Goal: Task Accomplishment & Management: Manage account settings

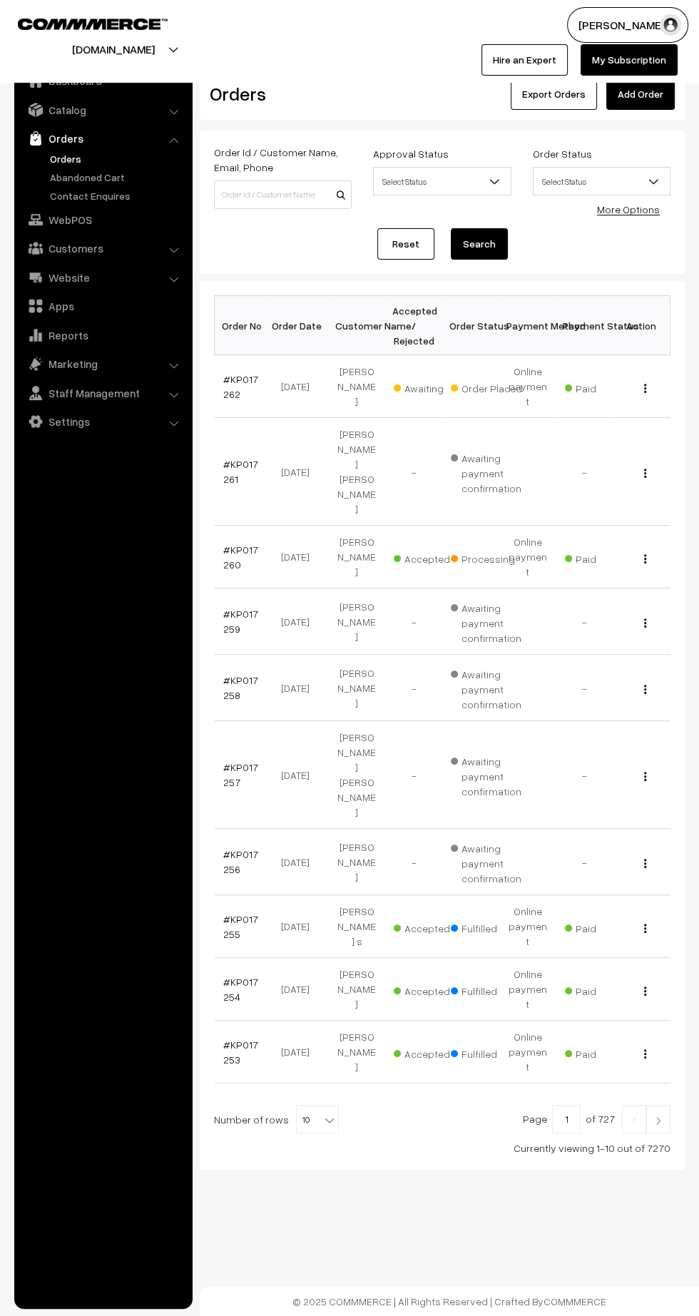
click at [228, 384] on link "#KP017262" at bounding box center [240, 386] width 35 height 27
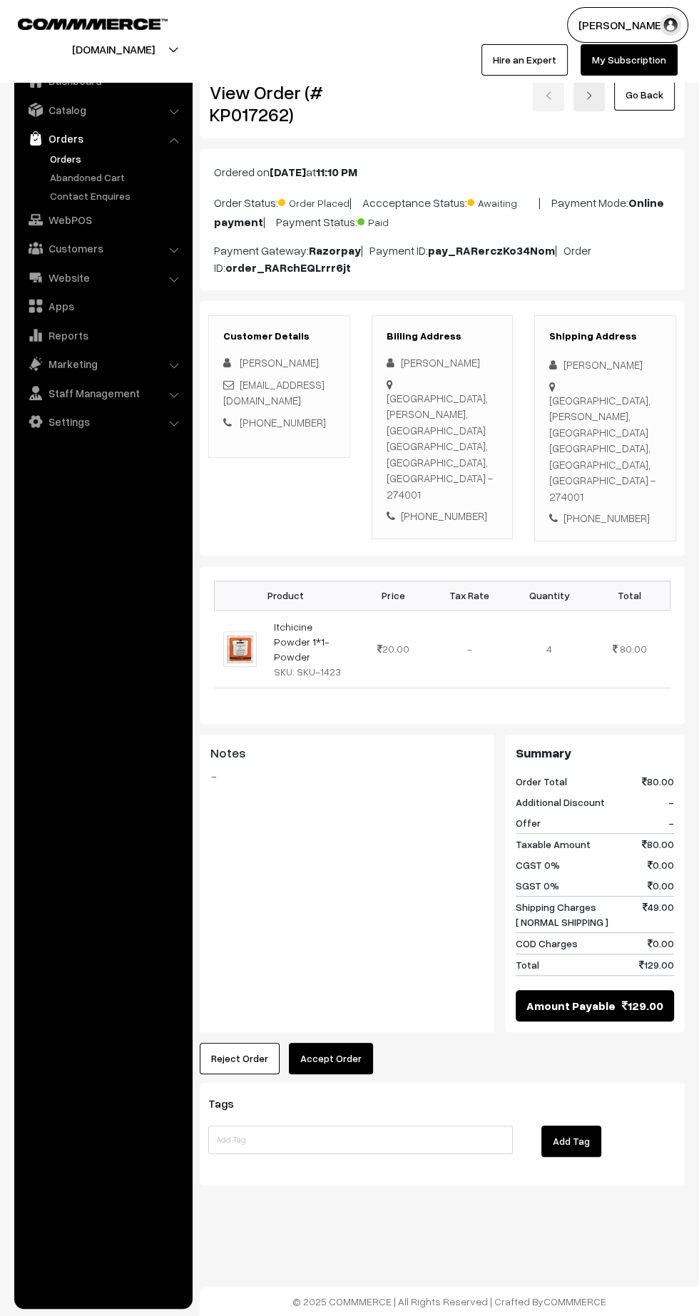
click at [349, 1043] on button "Accept Order" at bounding box center [331, 1058] width 84 height 31
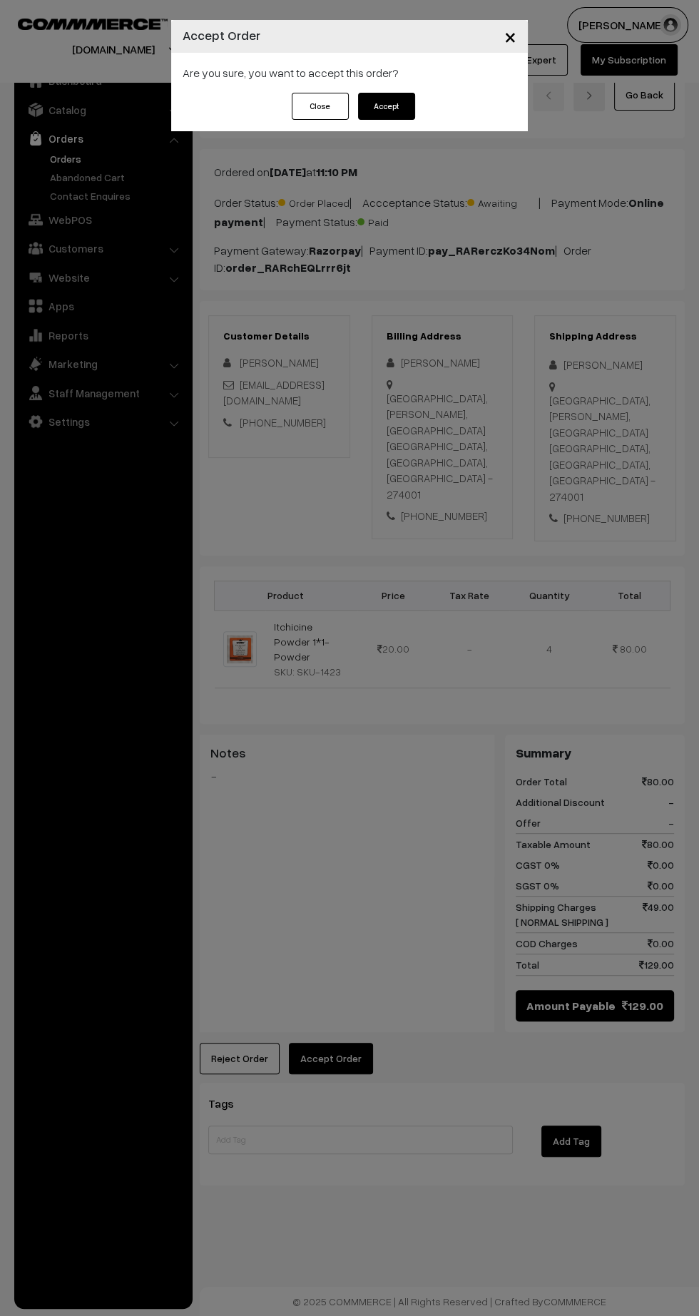
click at [414, 108] on button "Accept" at bounding box center [386, 106] width 57 height 27
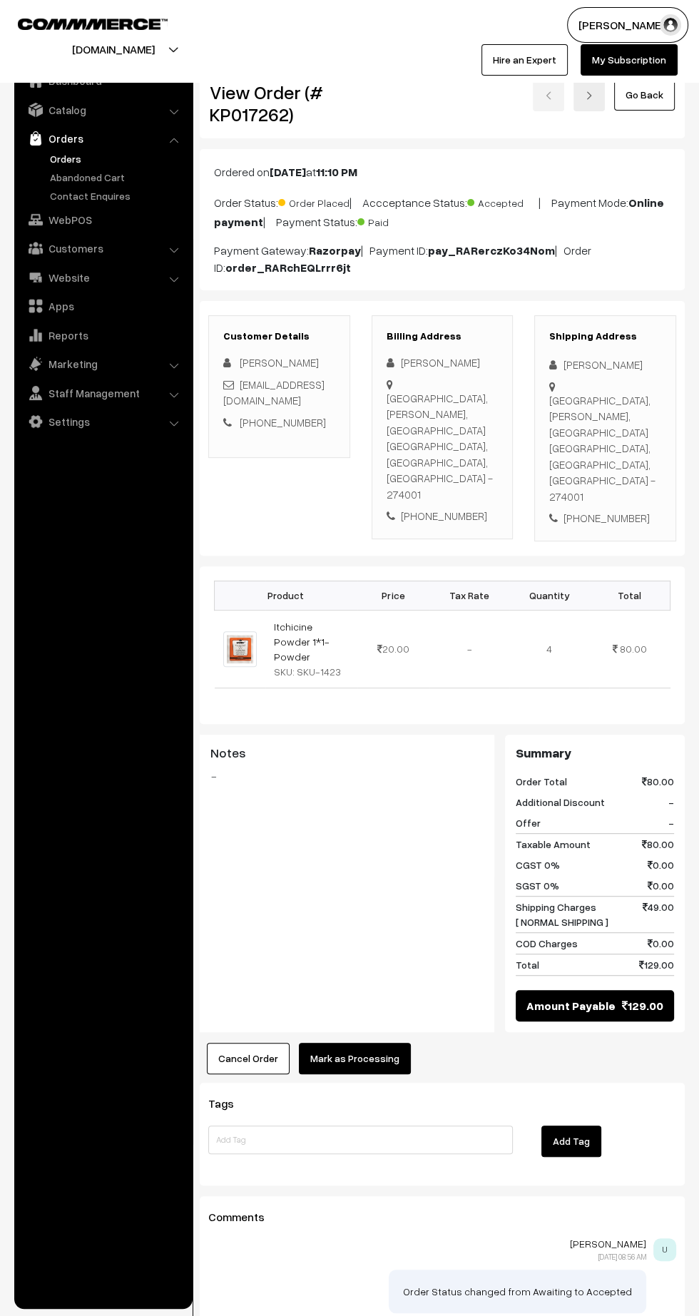
click at [347, 1043] on button "Mark as Processing" at bounding box center [355, 1058] width 112 height 31
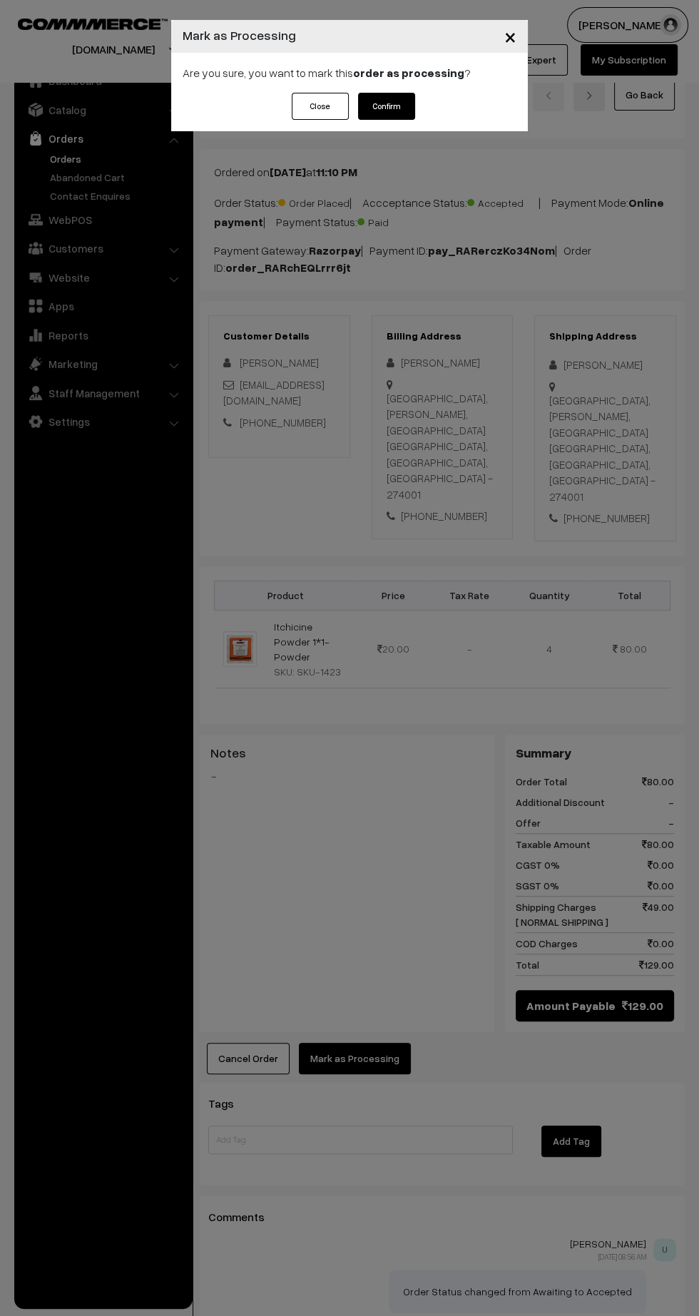
click at [407, 102] on button "Confirm" at bounding box center [386, 106] width 57 height 27
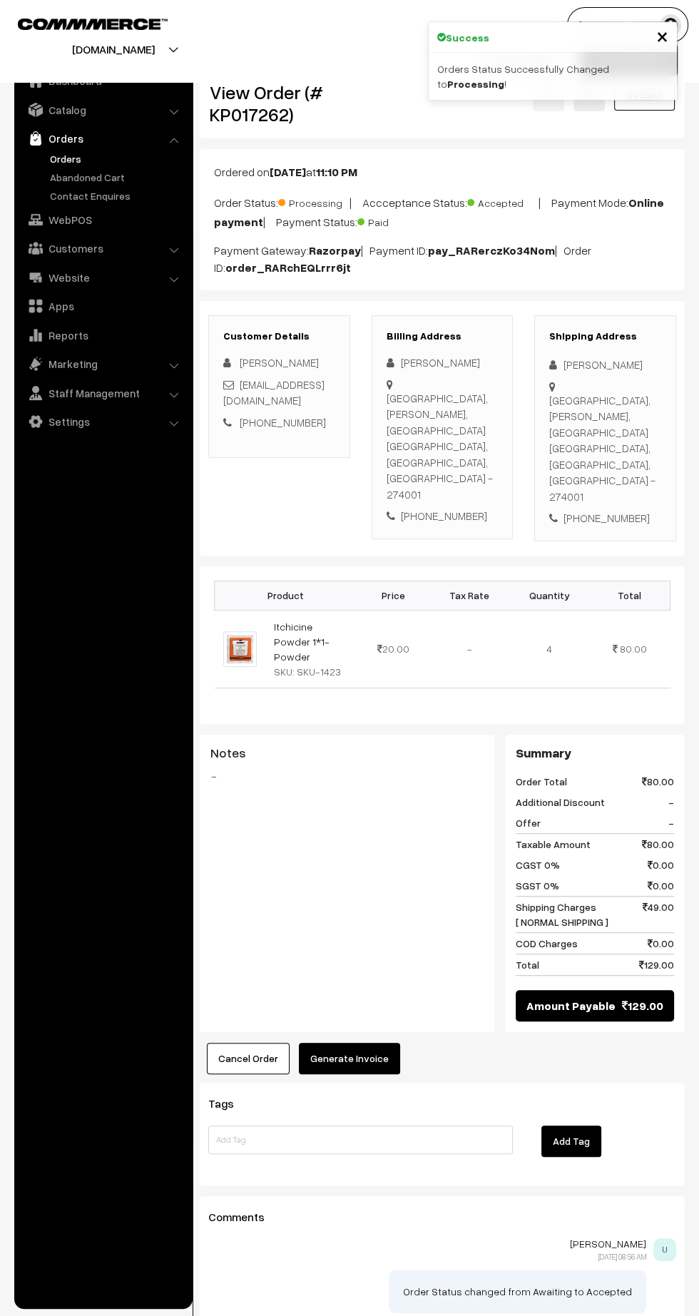
click at [386, 1043] on button "Generate Invoice" at bounding box center [349, 1058] width 101 height 31
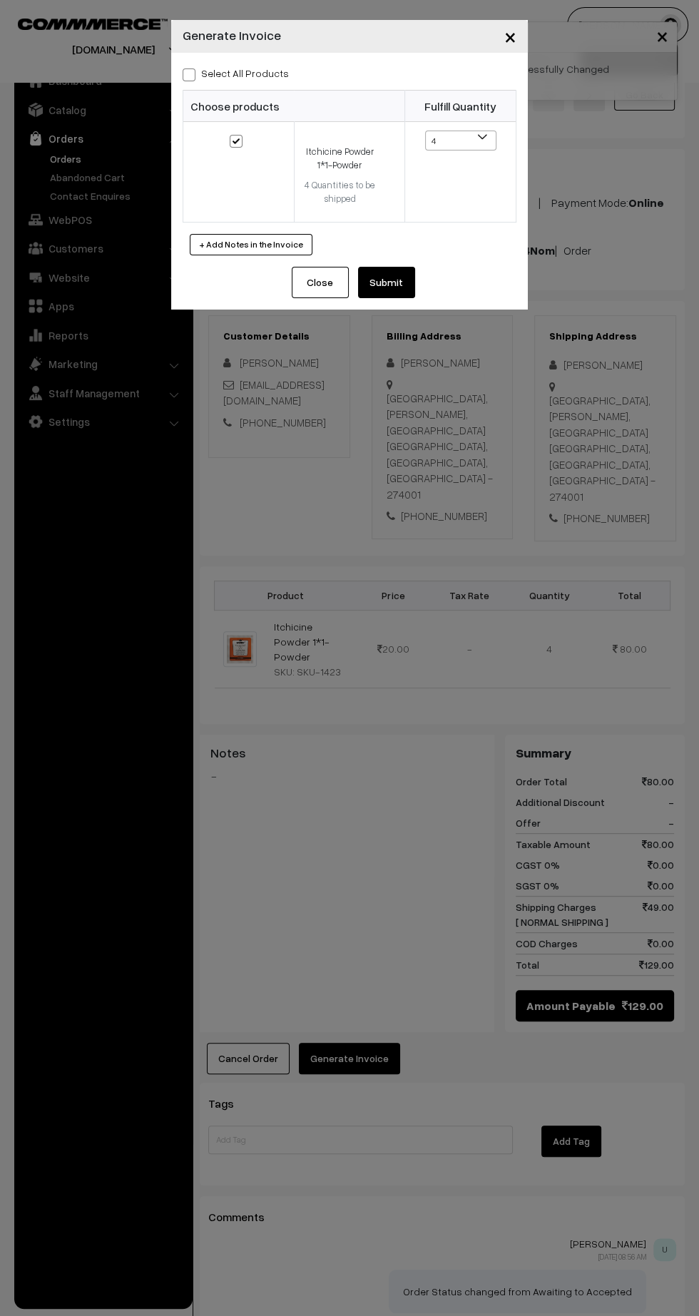
click at [409, 275] on button "Submit" at bounding box center [386, 282] width 57 height 31
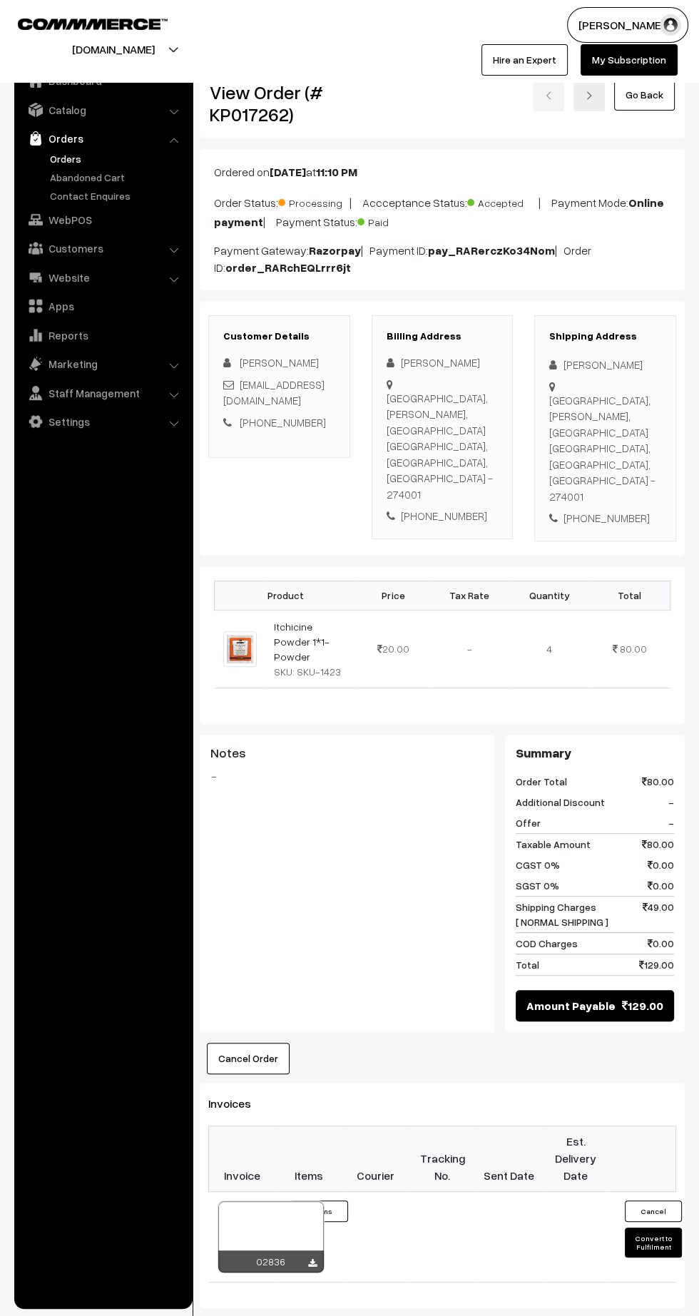
click at [309, 1259] on icon at bounding box center [312, 1263] width 9 height 9
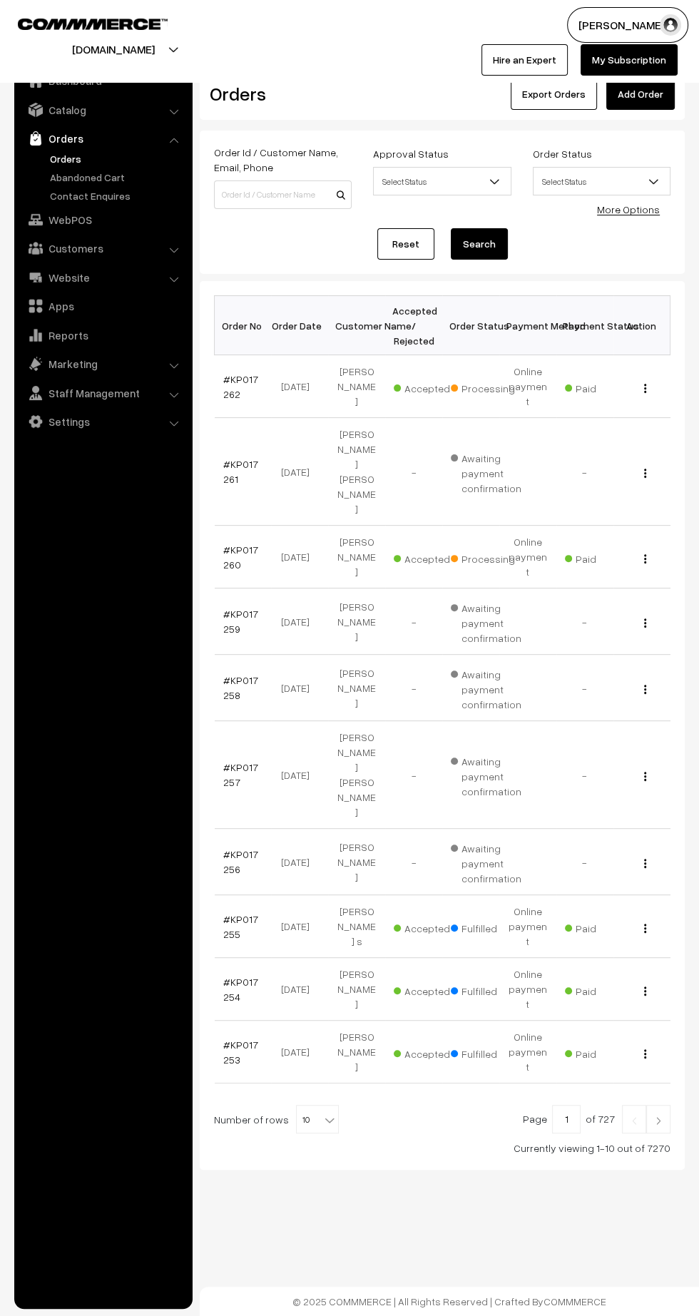
click at [228, 543] on link "#KP017260" at bounding box center [240, 556] width 35 height 27
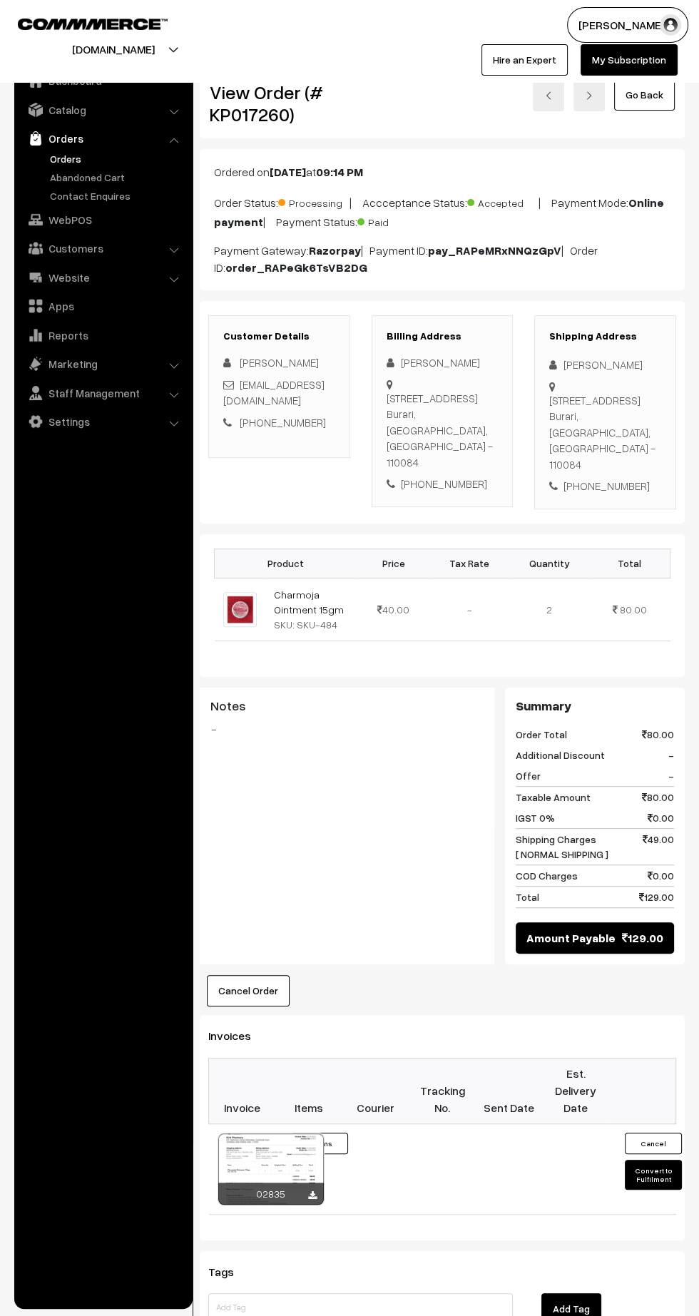
click at [649, 1161] on button "Convert to Fulfilment" at bounding box center [653, 1175] width 57 height 30
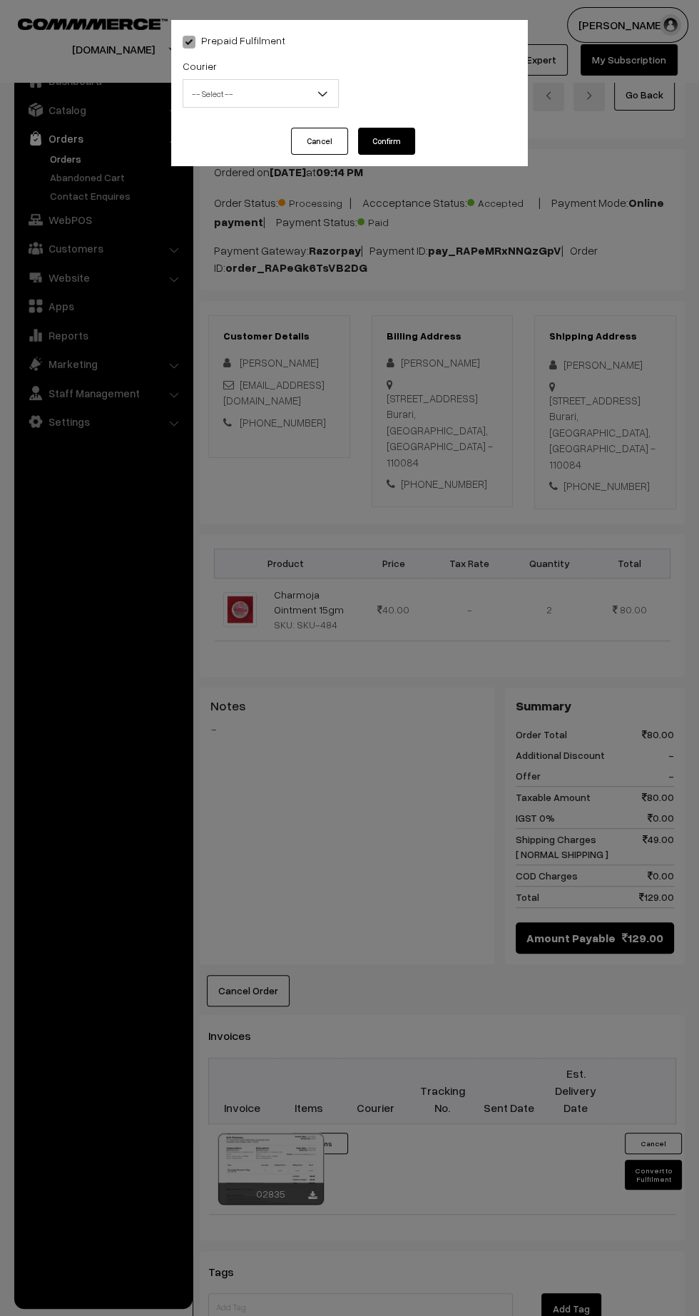
click at [262, 103] on span "-- Select --" at bounding box center [260, 93] width 155 height 25
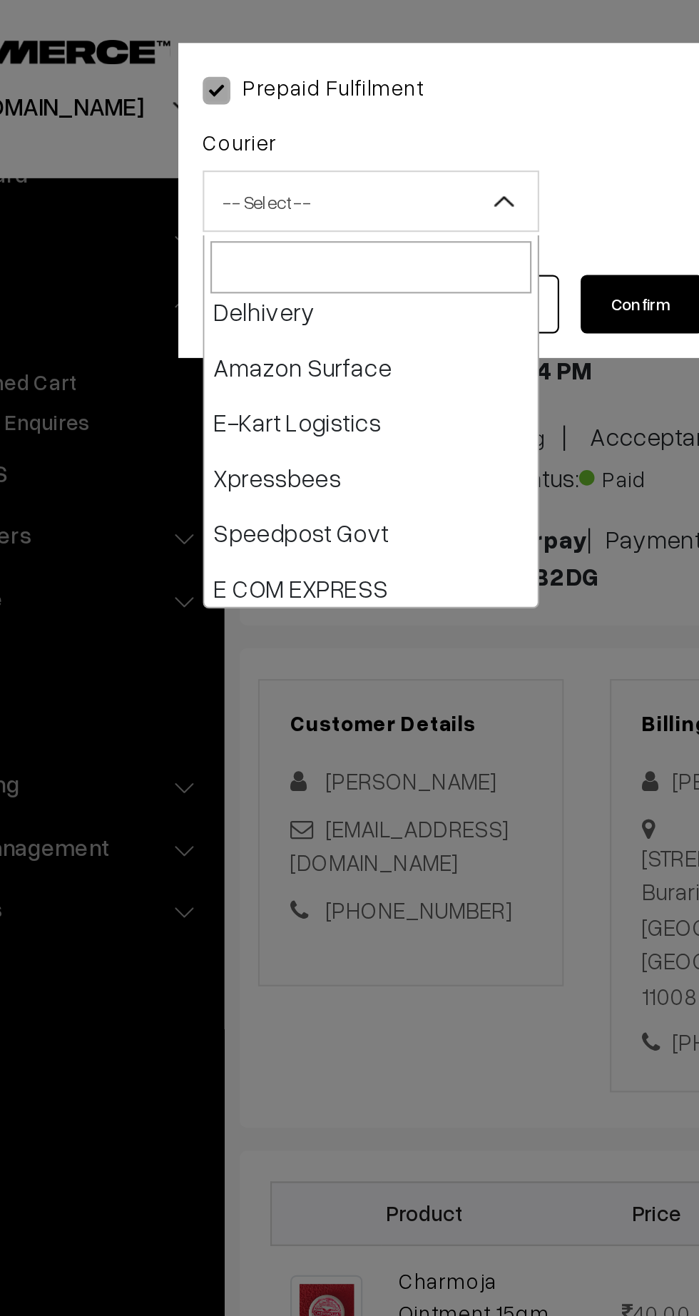
scroll to position [112, 0]
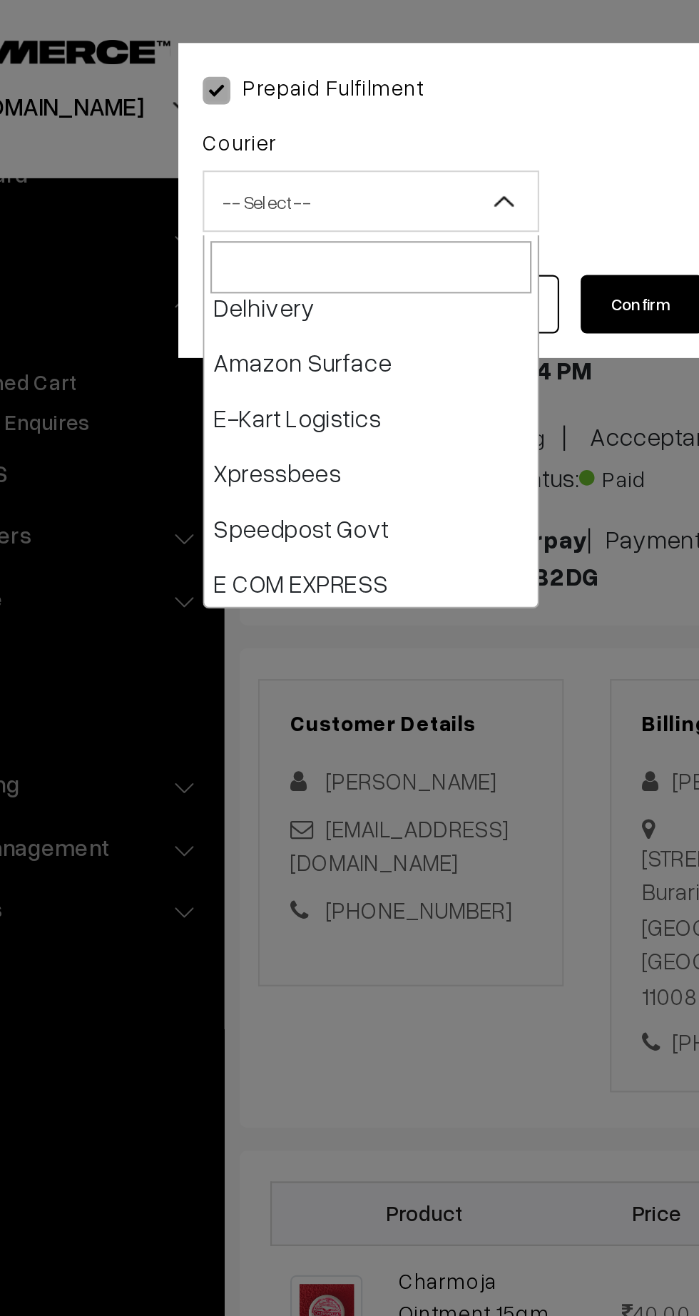
select select "6"
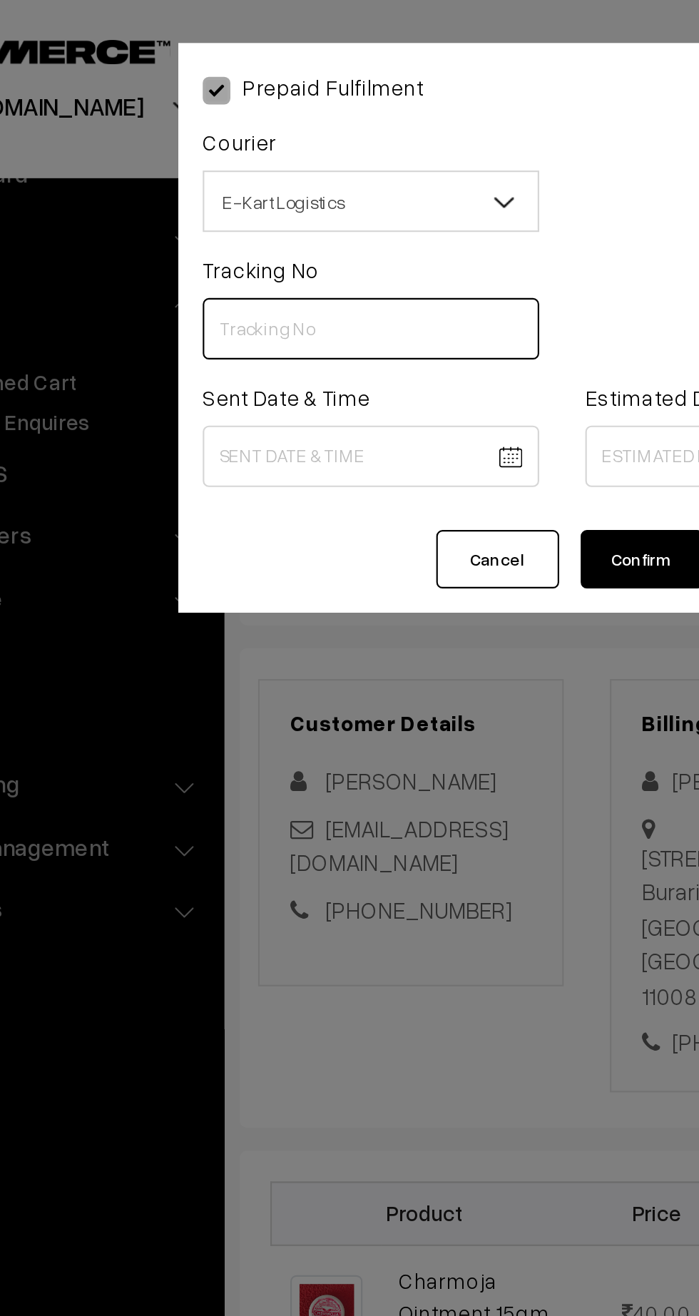
paste input "ICYP0003985494"
type input "ICYP0003985494"
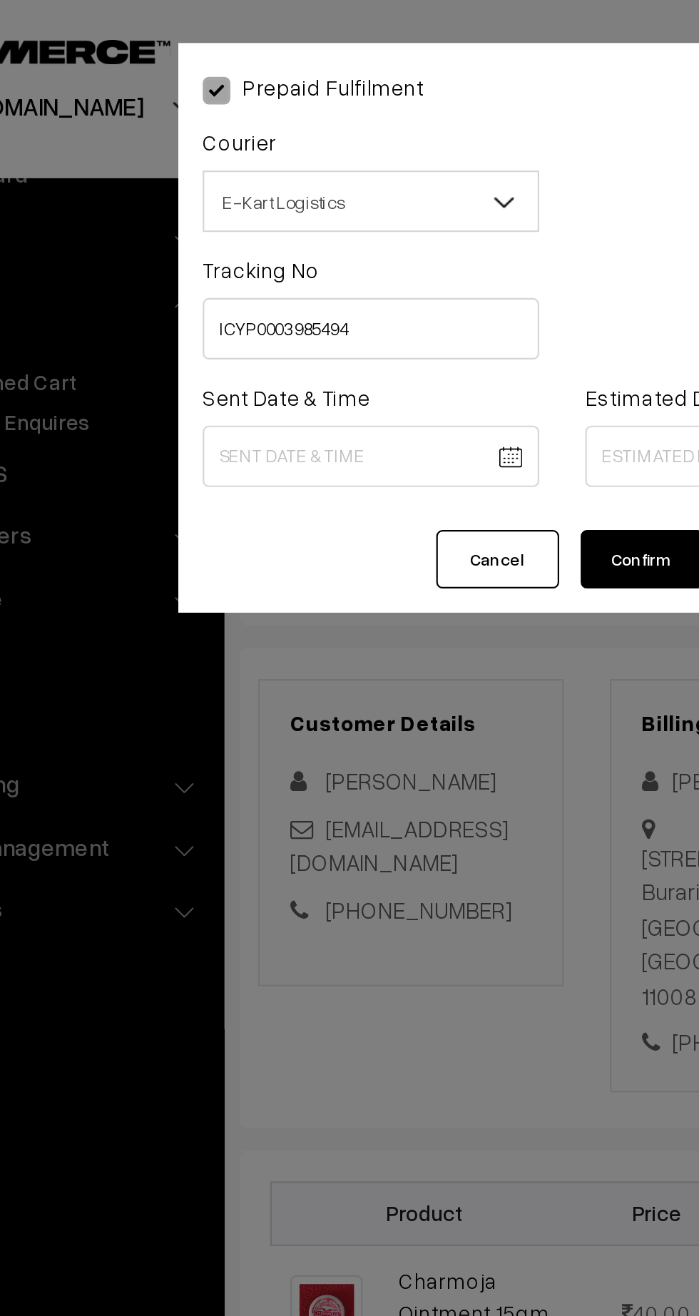
click at [217, 216] on body "Thank you for showing interest. Our team will call you shortly. Close kirtiphar…" at bounding box center [349, 845] width 699 height 1691
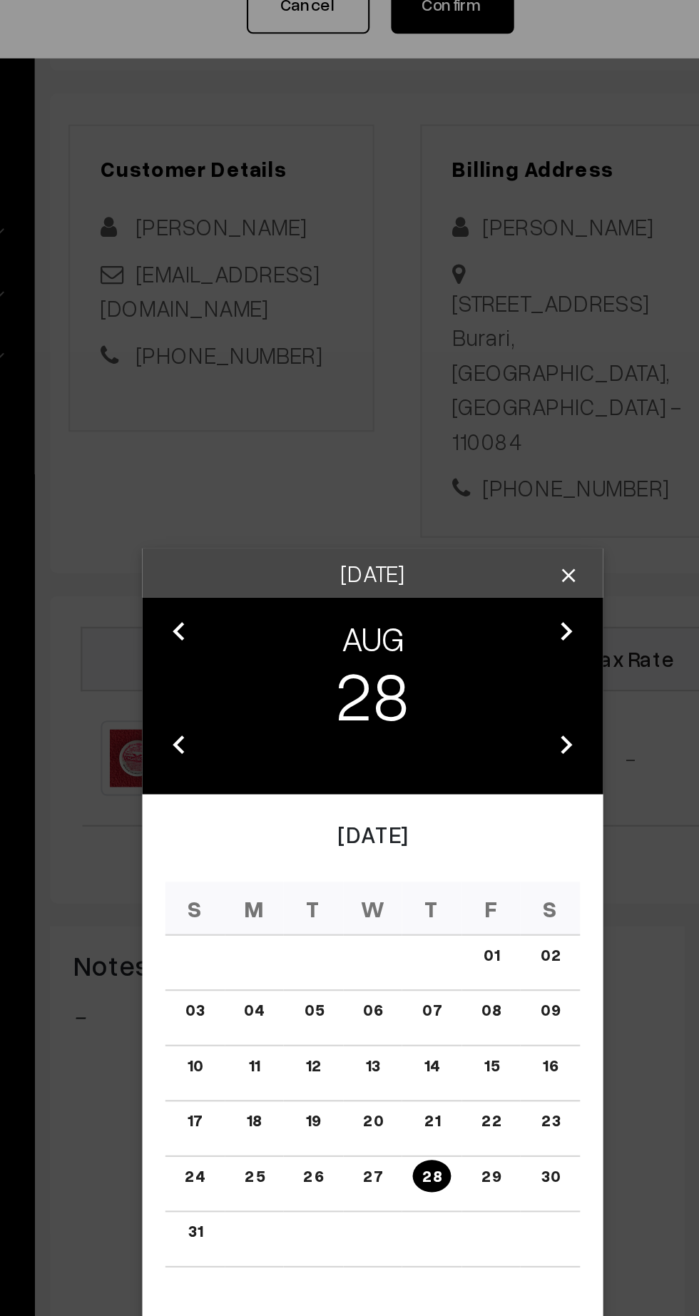
click at [414, 877] on button "OK" at bounding box center [417, 872] width 57 height 31
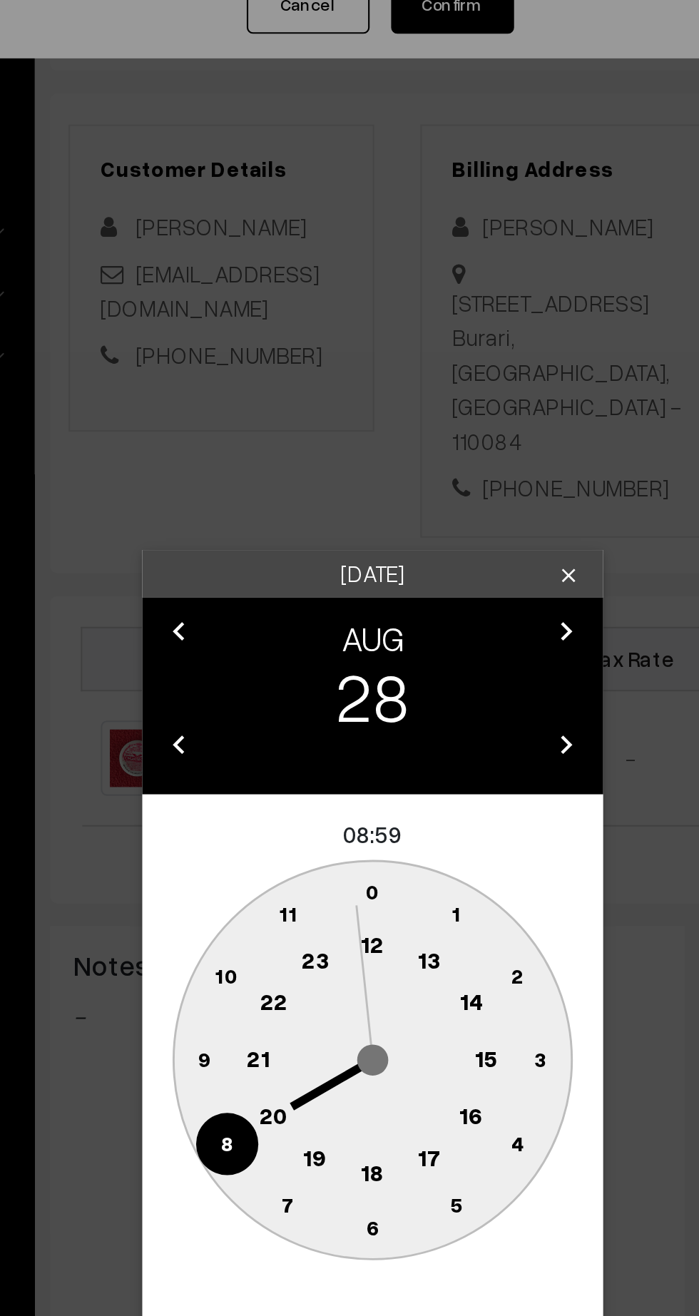
click at [349, 700] on text "12" at bounding box center [349, 695] width 11 height 13
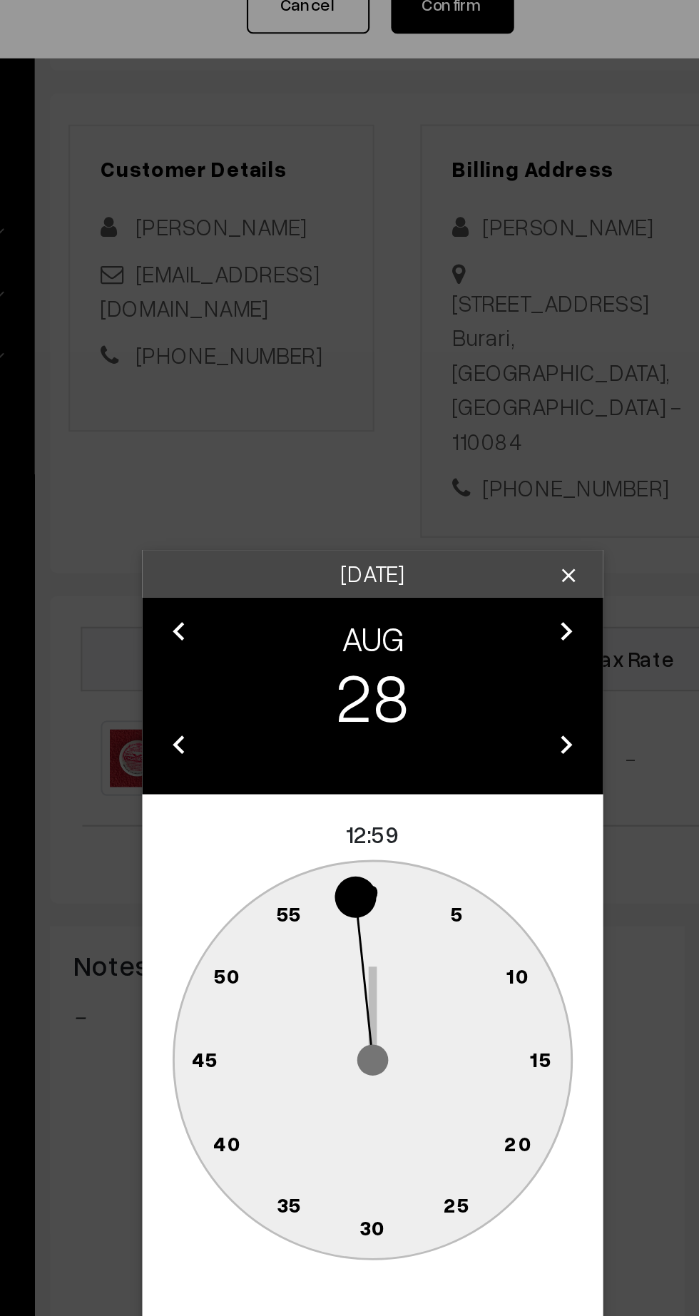
click at [270, 752] on text "45" at bounding box center [271, 748] width 12 height 12
type input "28-08-2025 12:45"
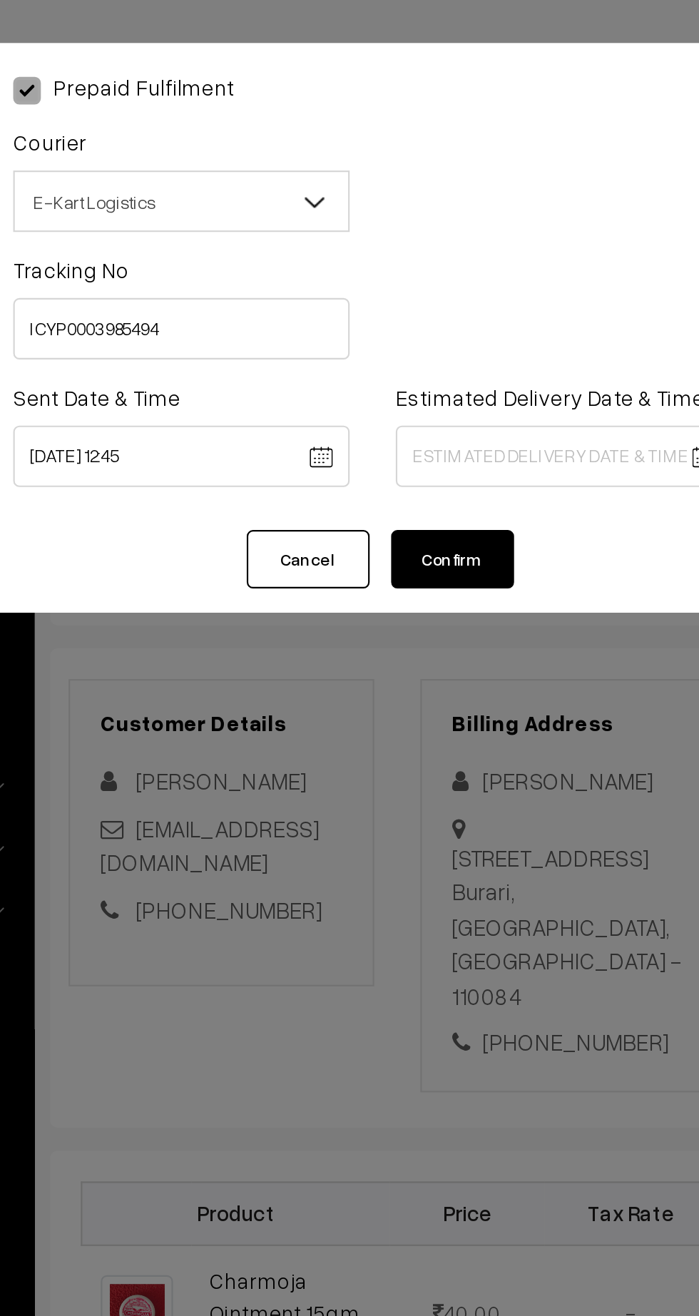
click at [400, 210] on body "Thank you for showing interest. Our team will call you shortly. Close kirtiphar…" at bounding box center [349, 845] width 699 height 1691
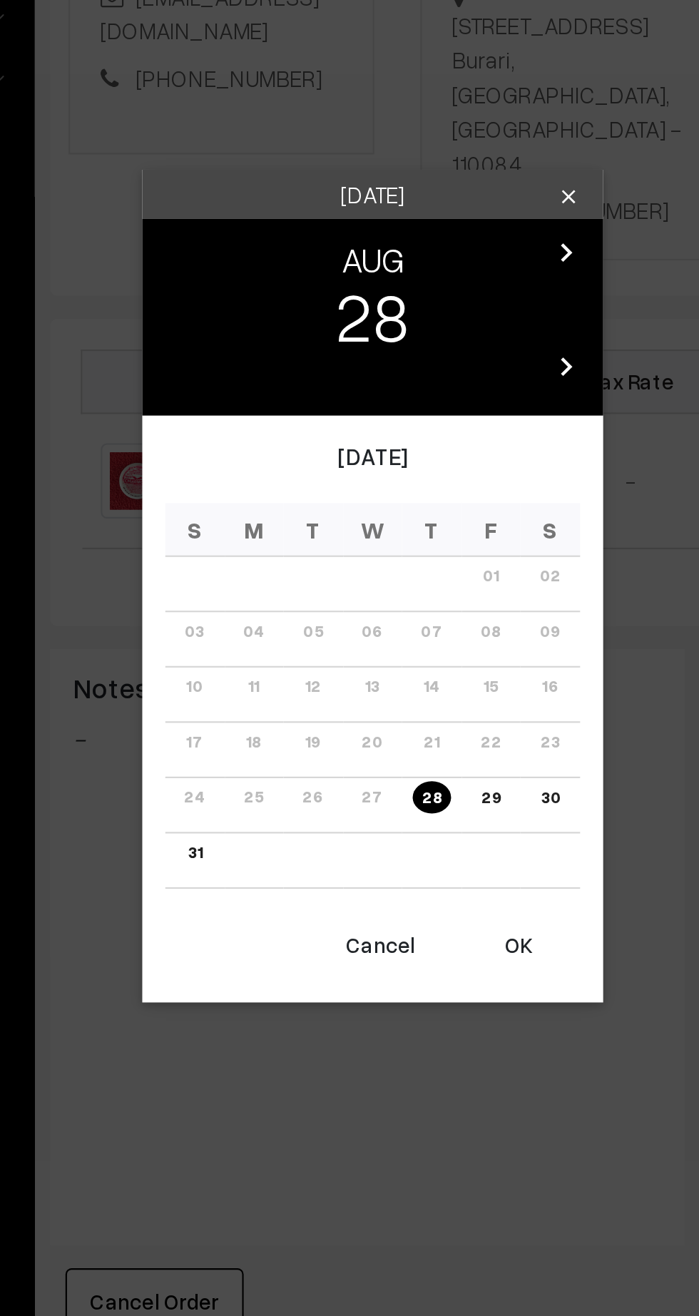
click at [444, 509] on icon "chevron_right" at bounding box center [439, 503] width 17 height 17
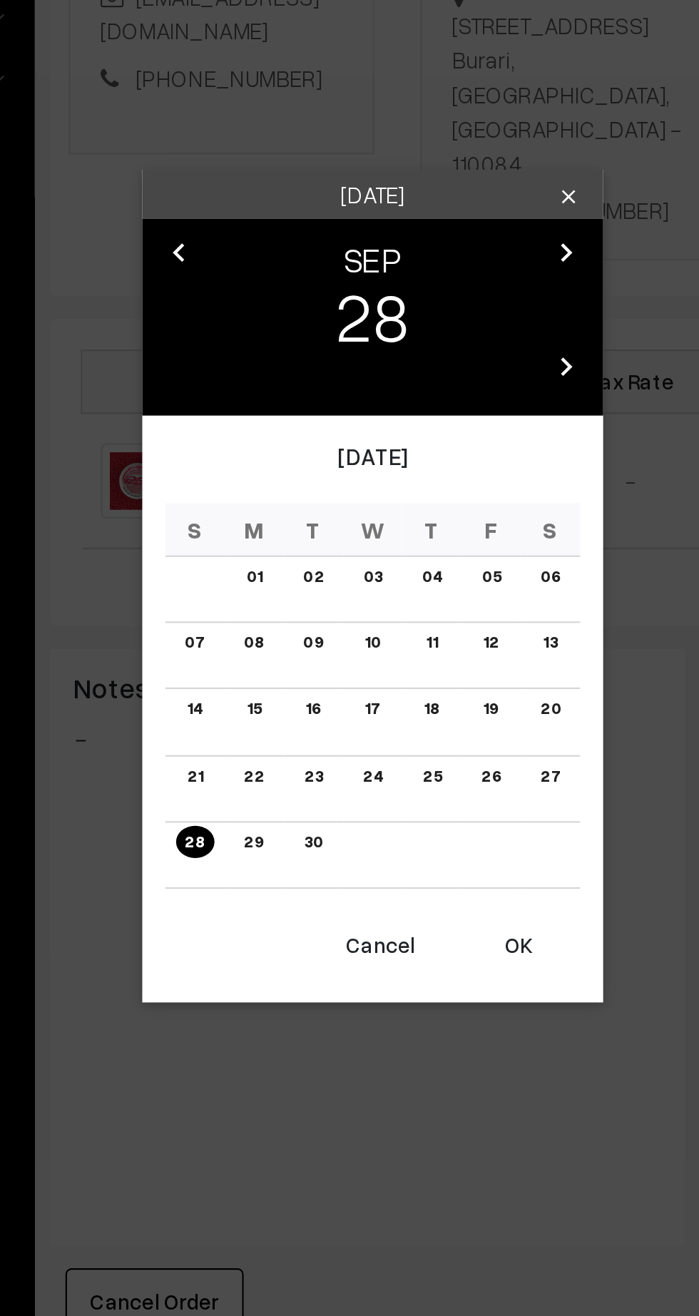
click at [318, 658] on link "02" at bounding box center [322, 653] width 18 height 15
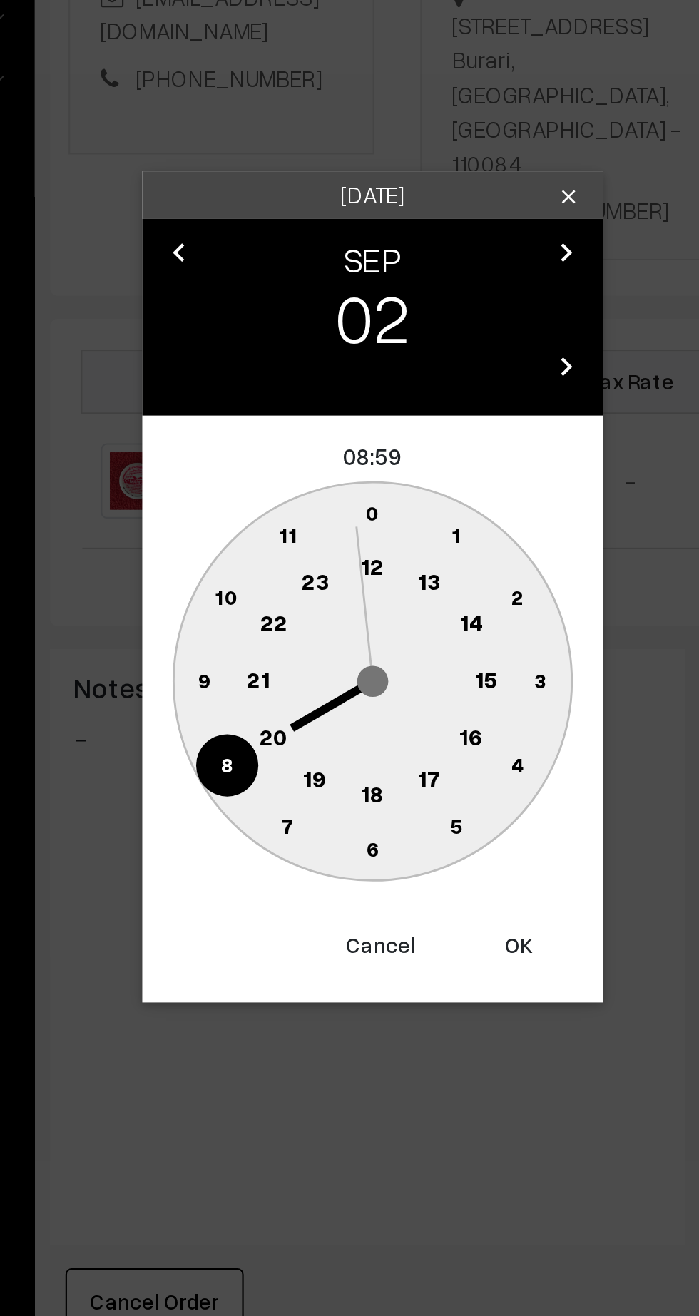
click at [295, 699] on text "21" at bounding box center [296, 701] width 11 height 13
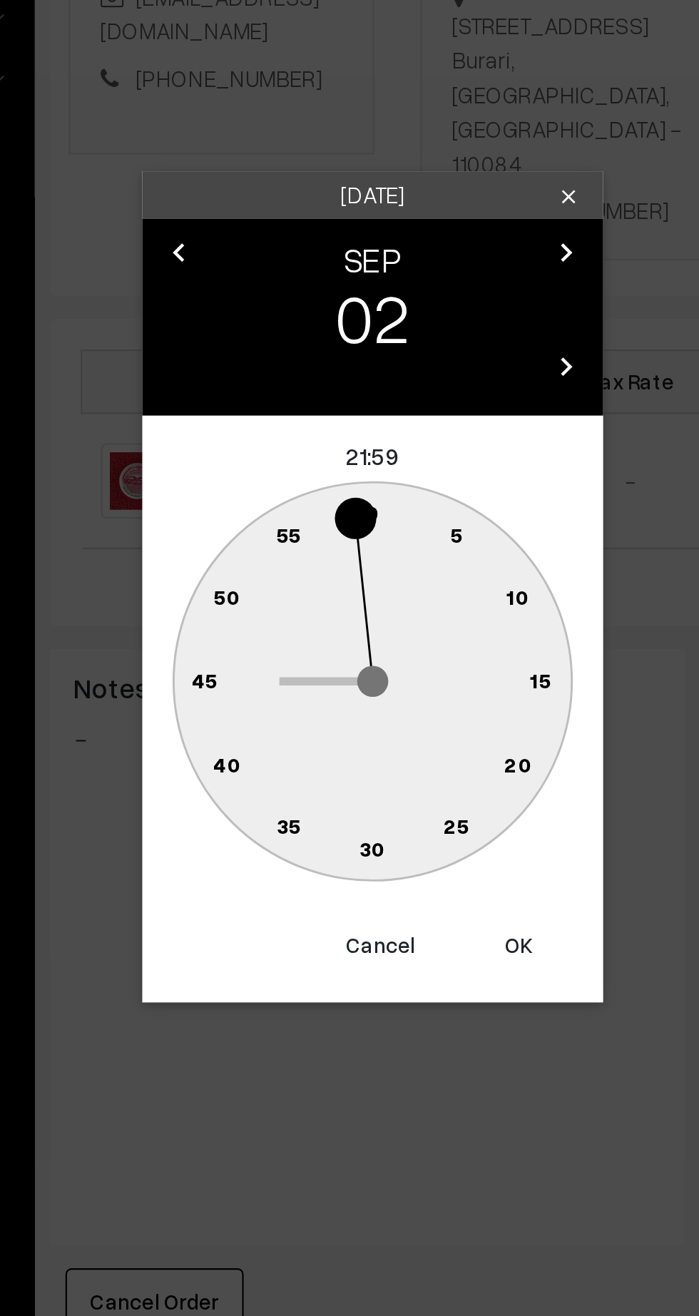
click at [349, 789] on circle at bounding box center [349, 780] width 29 height 29
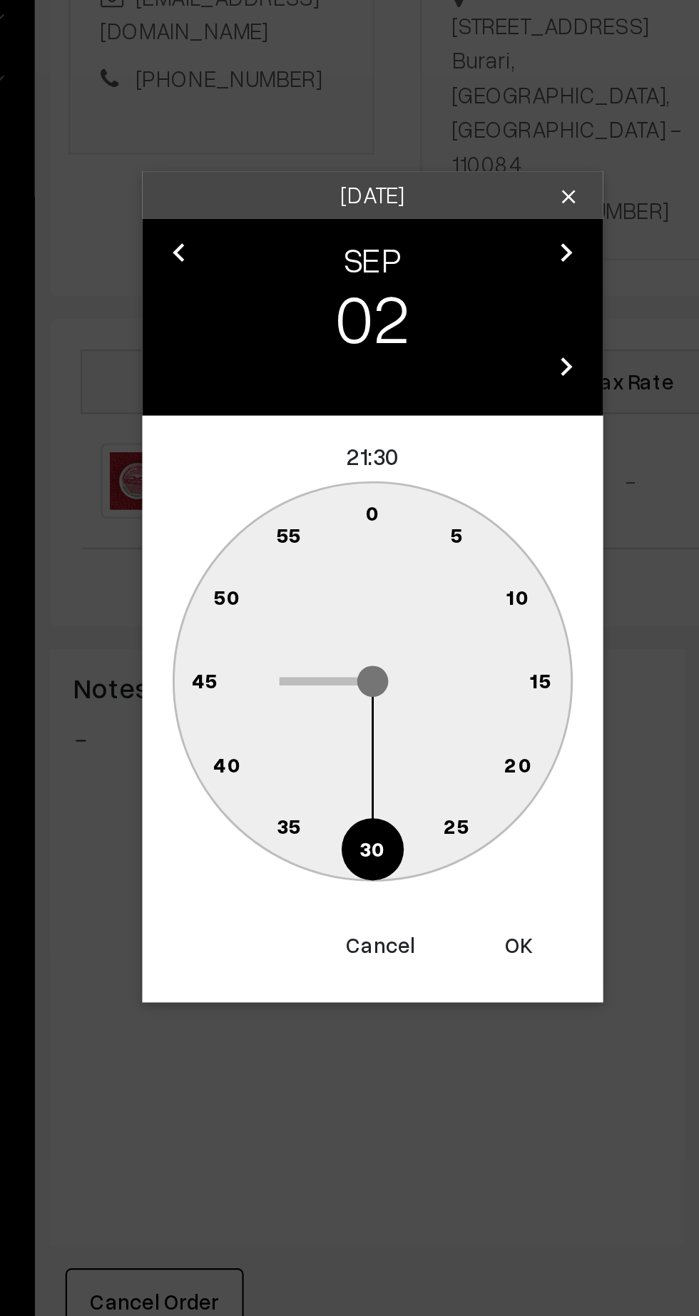
type input "02-09-2025 21:30"
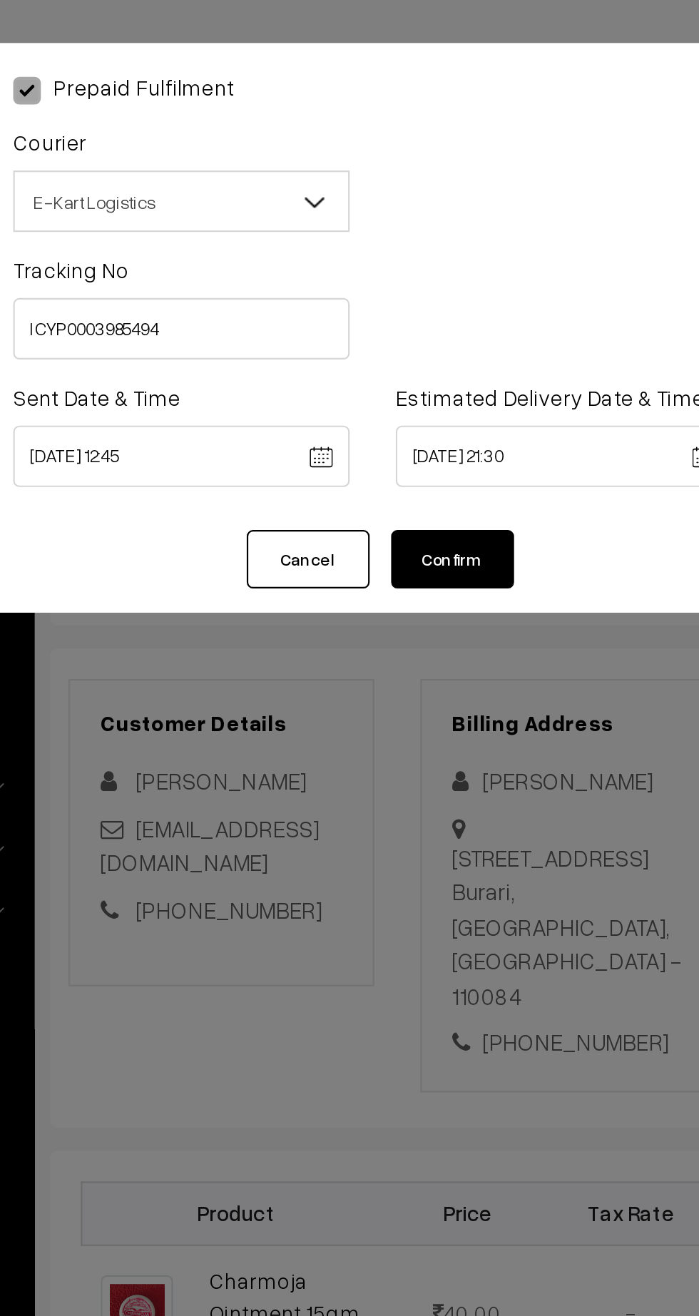
click at [407, 262] on button "Confirm" at bounding box center [386, 259] width 57 height 27
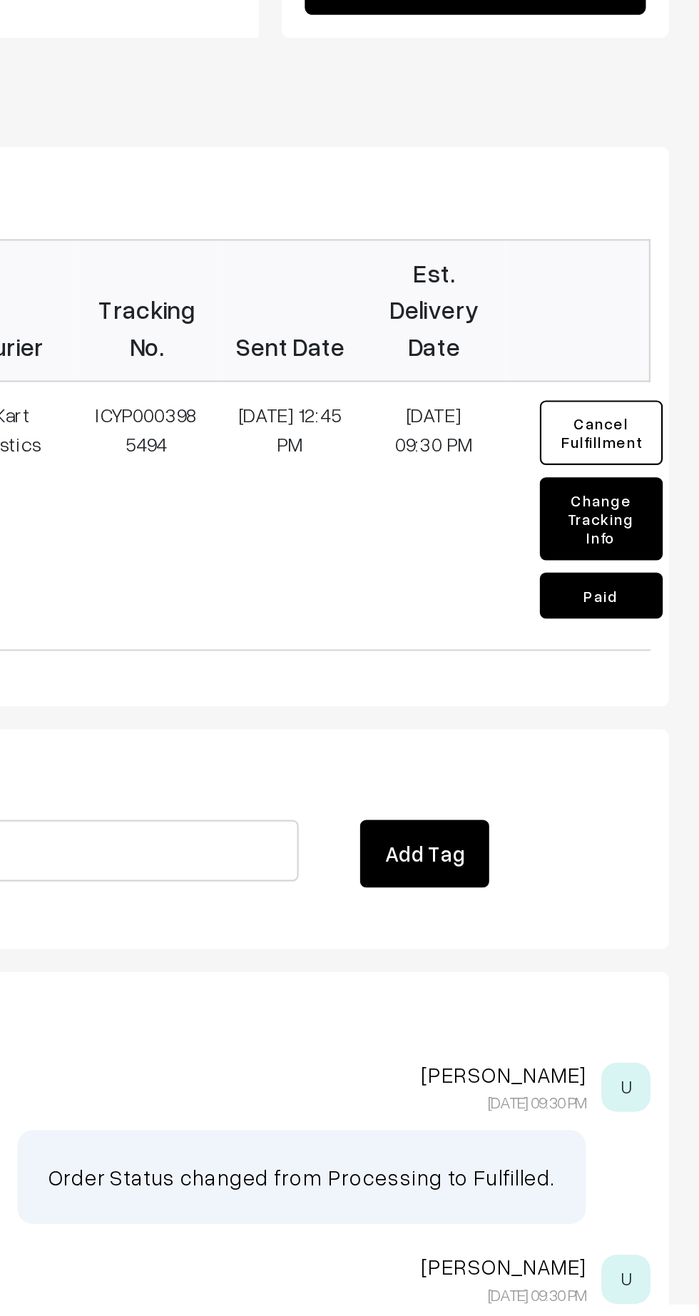
scroll to position [252, 0]
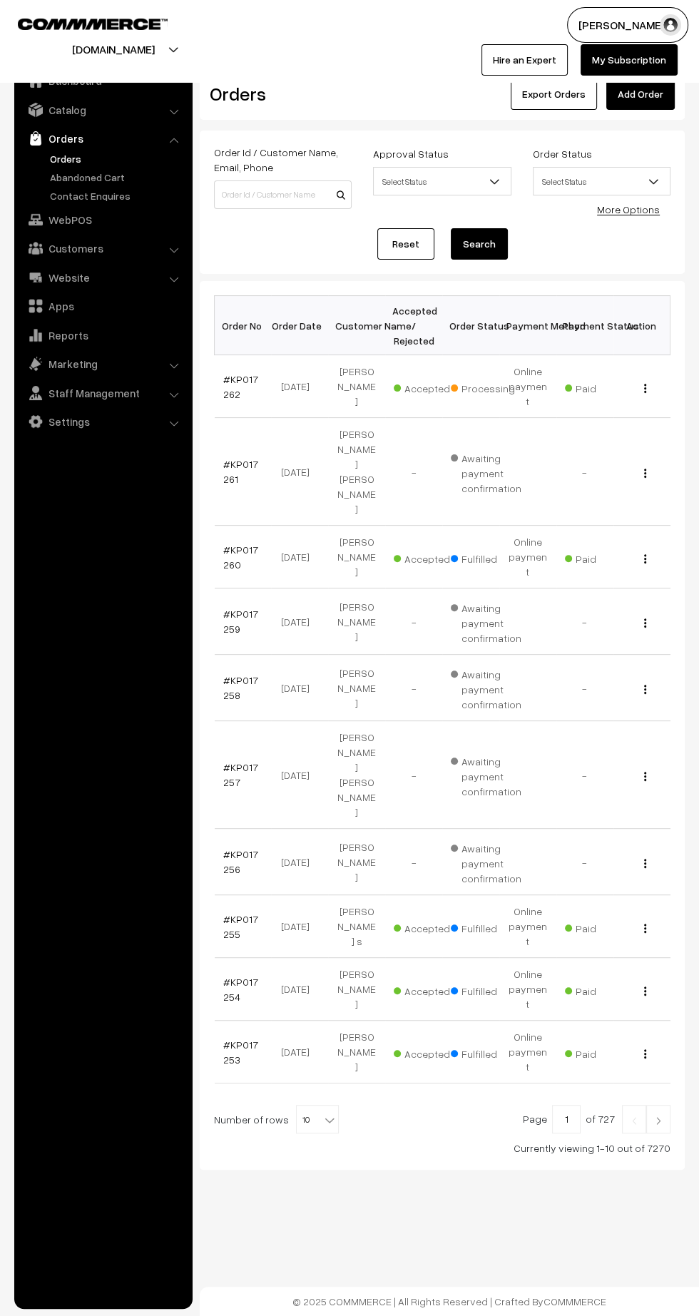
click at [228, 384] on link "#KP017262" at bounding box center [240, 386] width 35 height 27
